Goal: Task Accomplishment & Management: Use online tool/utility

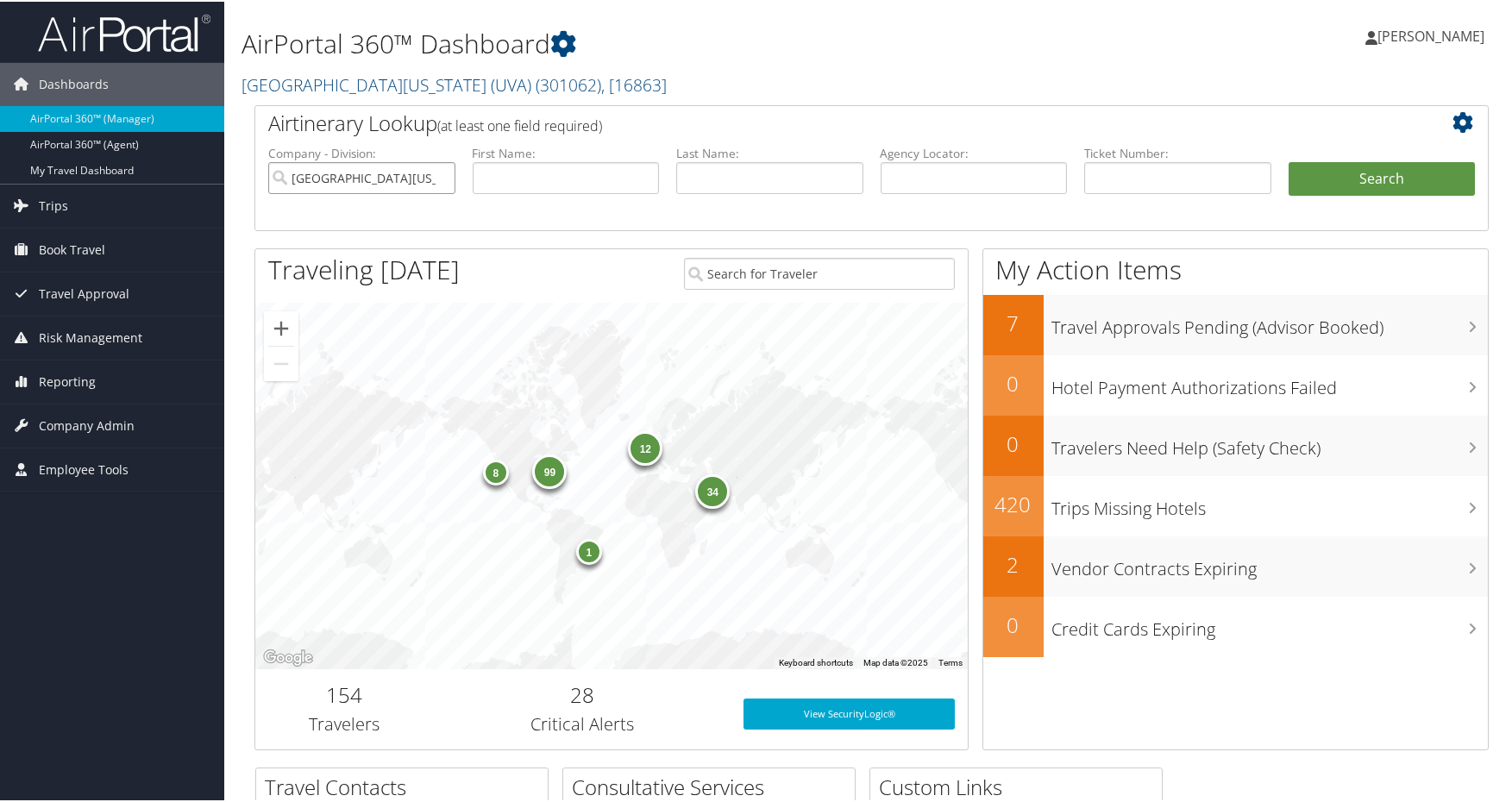
click at [441, 174] on input "University of Virginia (UVA)" at bounding box center [362, 175] width 187 height 31
click at [962, 188] on input "text" at bounding box center [974, 175] width 187 height 31
paste input "JPEPUI"
type input "JPEPUI"
click at [1330, 178] on button "Search" at bounding box center [1382, 177] width 187 height 34
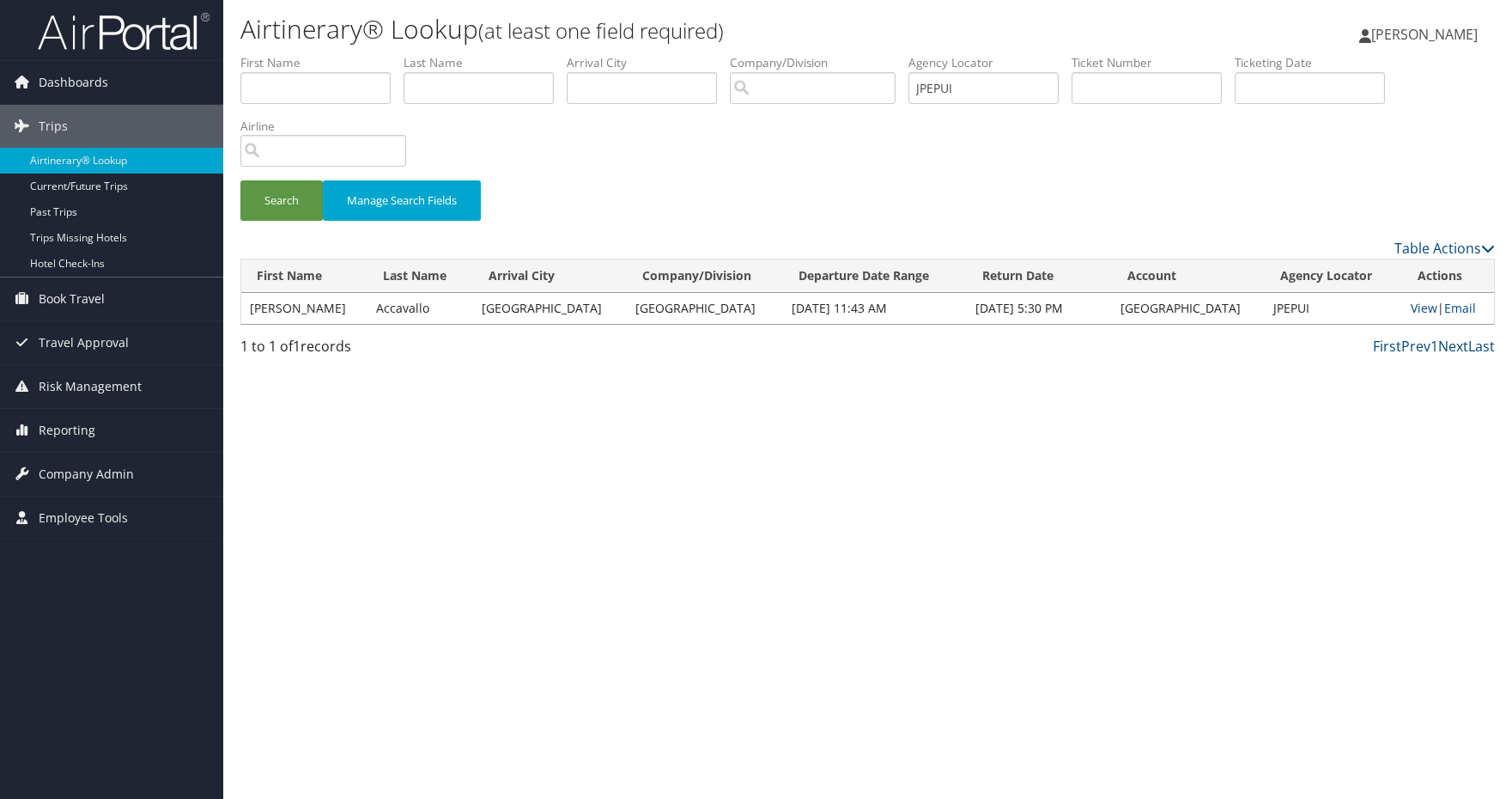
click at [976, 746] on div "Airtinerary® Lookup (at least one field required) [PERSON_NAME] [PERSON_NAME] M…" at bounding box center [867, 400] width 1289 height 799
click at [904, 795] on div "Airtinerary® Lookup (at least one field required) [PERSON_NAME] [PERSON_NAME] M…" at bounding box center [867, 400] width 1289 height 799
drag, startPoint x: 904, startPoint y: 795, endPoint x: 909, endPoint y: 752, distance: 43.3
click at [906, 787] on div "Airtinerary® Lookup (at least one field required) [PERSON_NAME] [PERSON_NAME] M…" at bounding box center [867, 400] width 1289 height 799
click at [1139, 664] on div "Airtinerary® Lookup (at least one field required) [PERSON_NAME] [PERSON_NAME] M…" at bounding box center [867, 400] width 1289 height 799
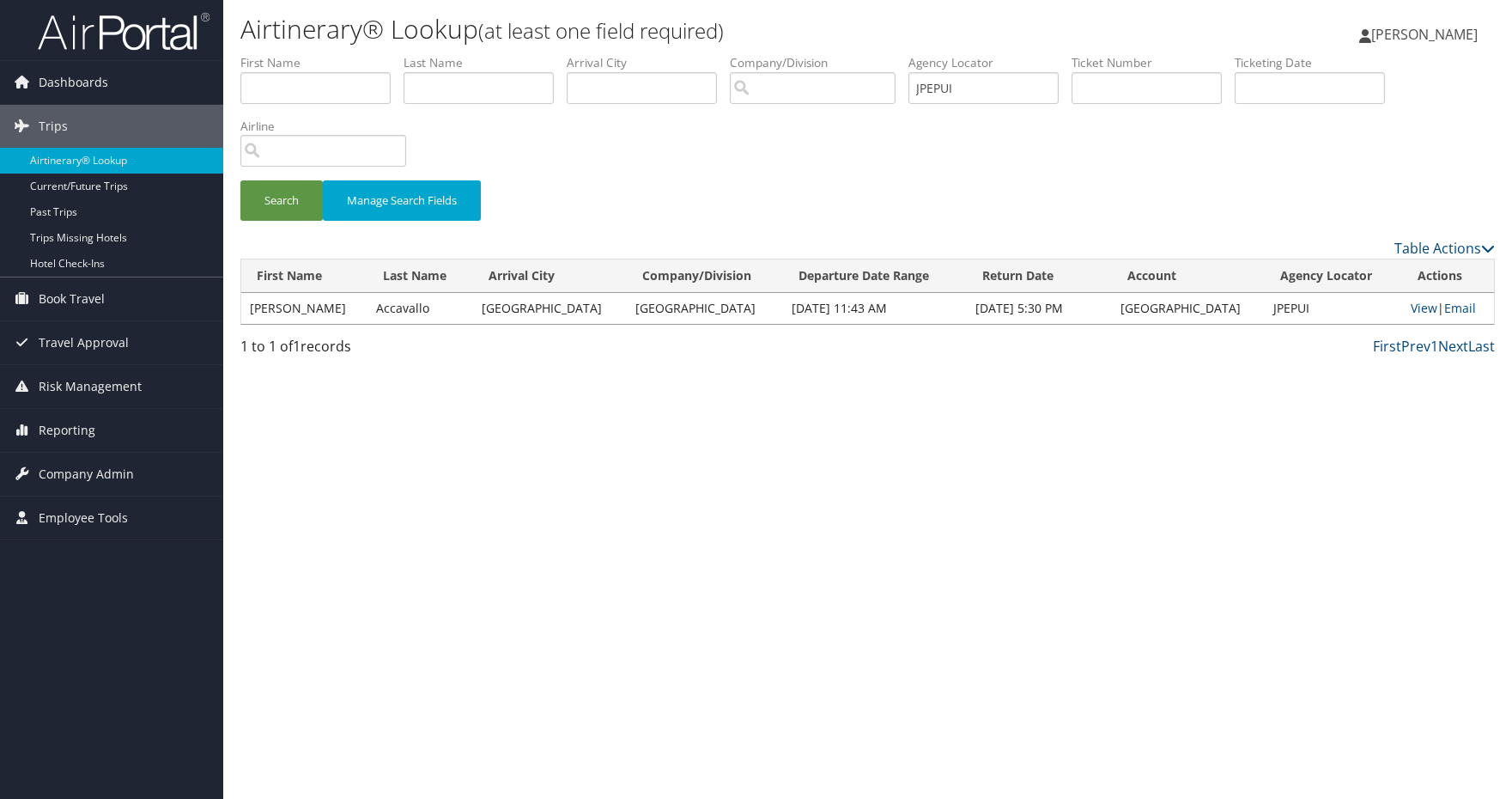
drag, startPoint x: 1138, startPoint y: 664, endPoint x: 1402, endPoint y: 737, distance: 273.9
click at [1326, 722] on div "Airtinerary® Lookup (at least one field required) [PERSON_NAME] [PERSON_NAME] M…" at bounding box center [867, 400] width 1289 height 799
click at [1411, 315] on link "View" at bounding box center [1424, 308] width 27 height 16
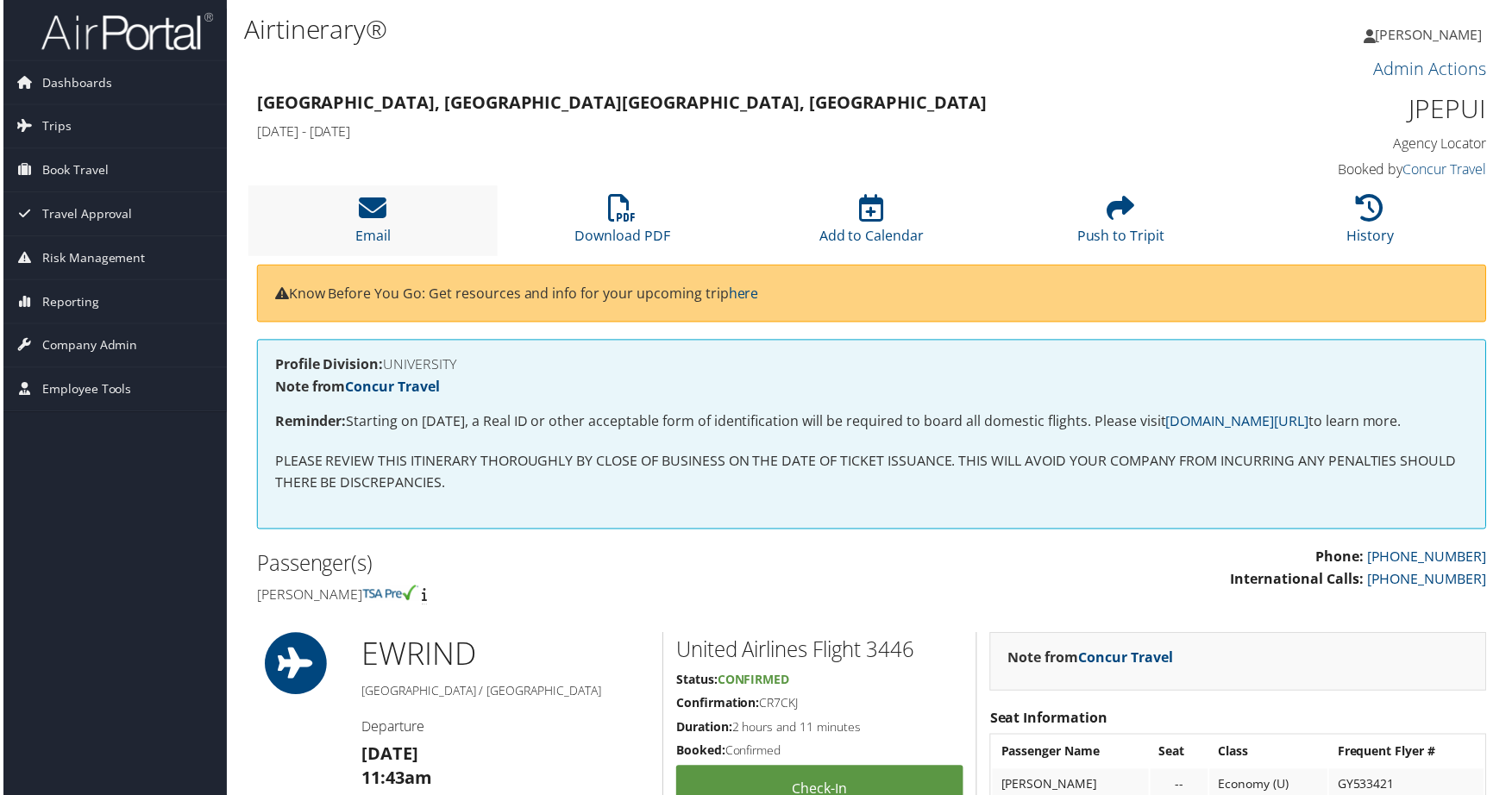
click at [387, 219] on li "Email" at bounding box center [371, 221] width 250 height 70
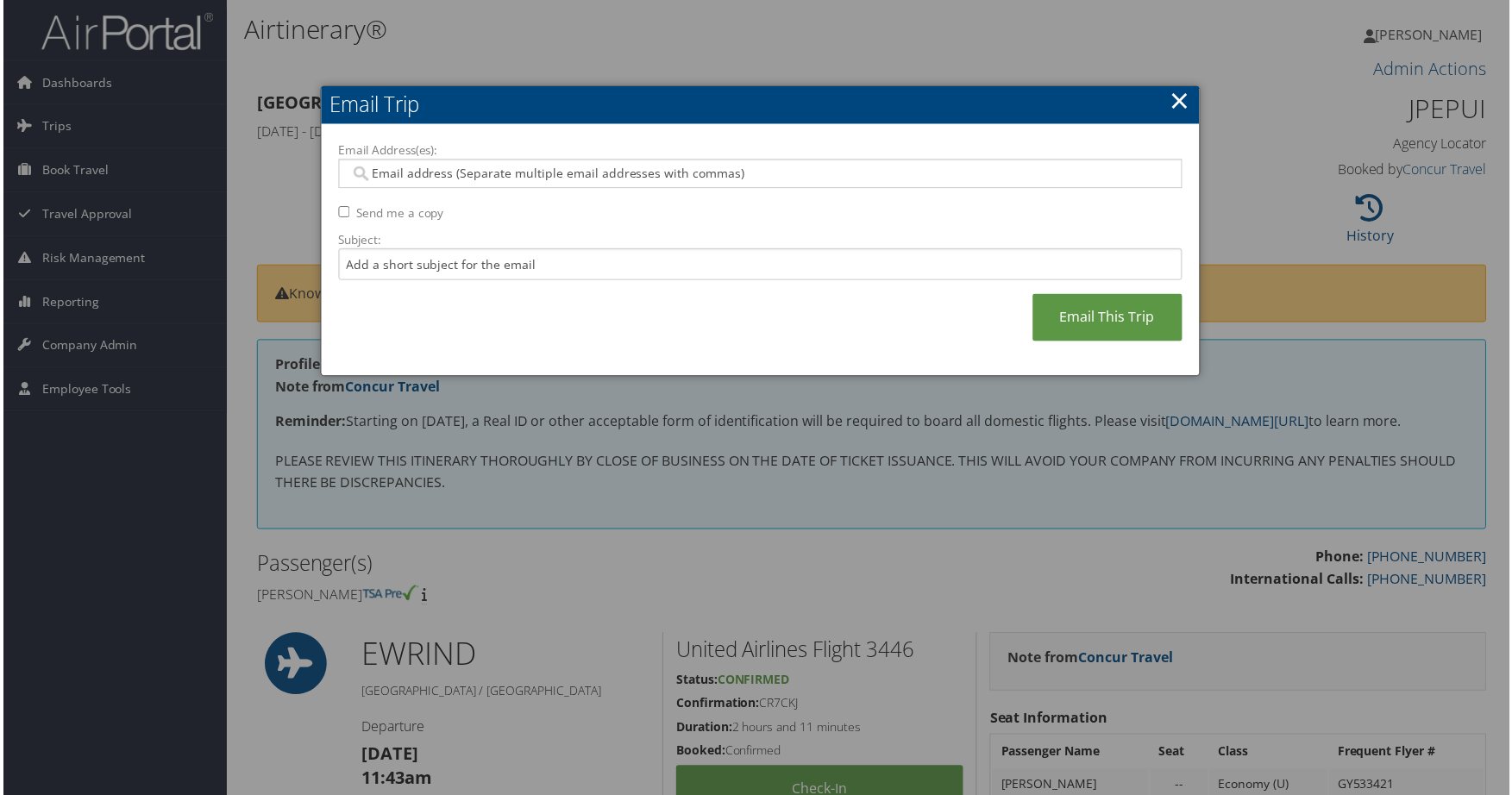
click at [889, 193] on div "Email Address(es): Send me a copy Subject: Email This Trip" at bounding box center [759, 251] width 846 height 219
click at [852, 182] on input "Email Address(es):" at bounding box center [759, 174] width 824 height 17
paste input "JOYCE.GREENLEE@TEMPLE.EDU"
type input "JOYCE.GREENLEE@TEMPLE.EDU"
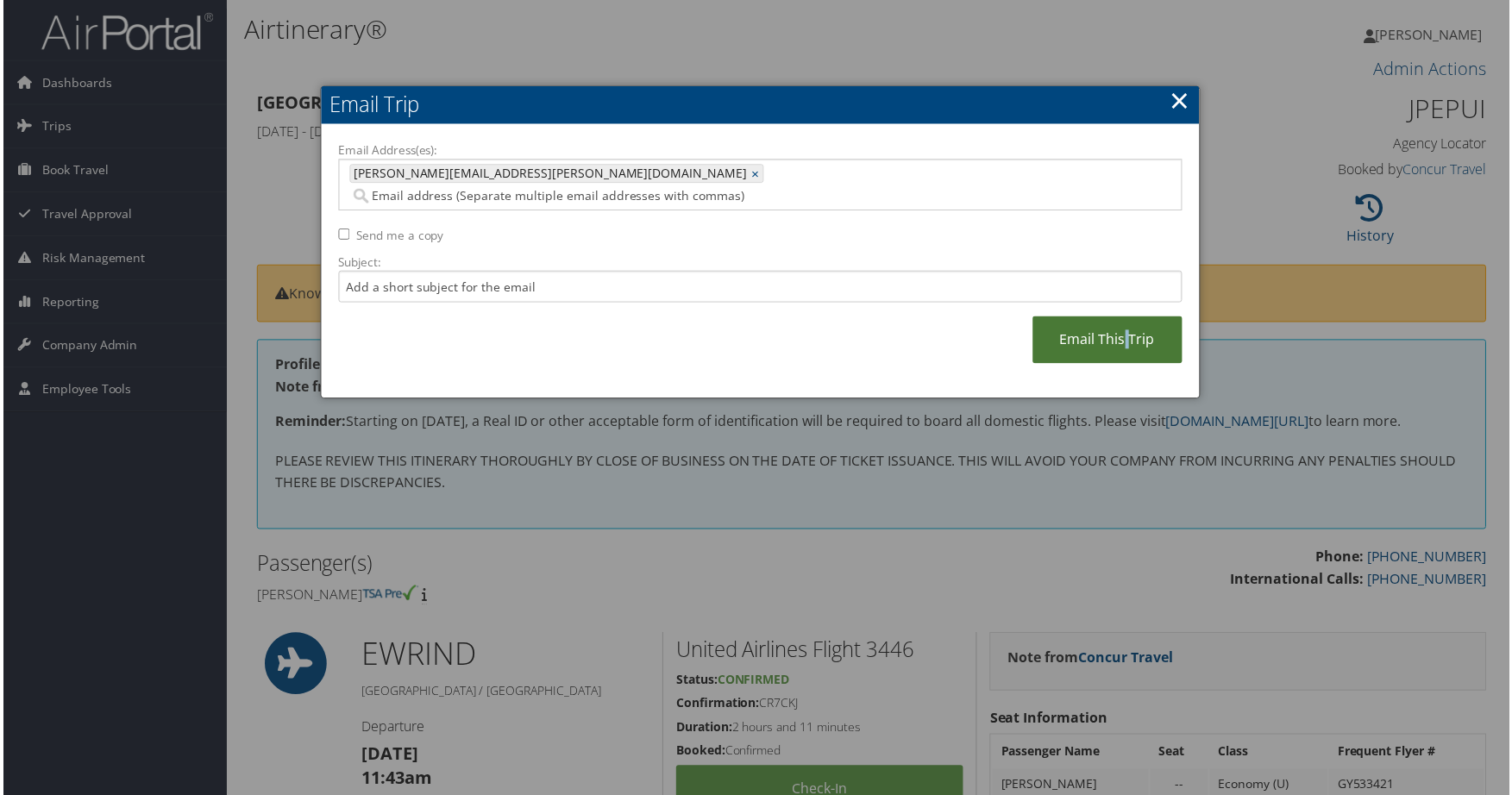
click at [1123, 317] on link "Email This Trip" at bounding box center [1107, 341] width 150 height 48
